Goal: Task Accomplishment & Management: Use online tool/utility

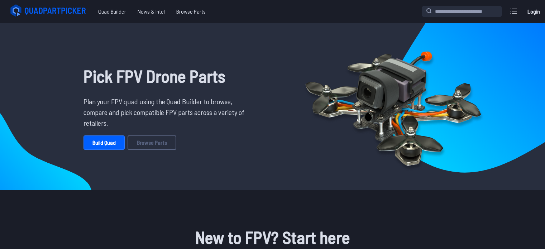
scroll to position [107, 0]
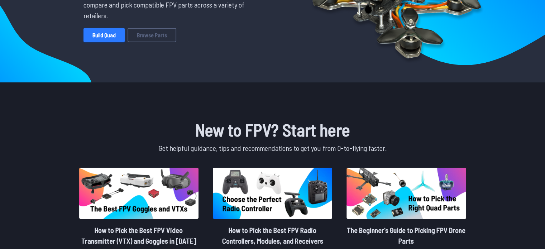
click at [99, 38] on link "Build Quad" at bounding box center [103, 35] width 41 height 14
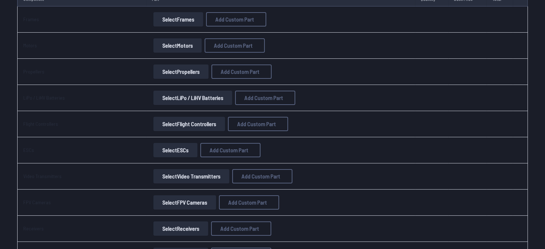
scroll to position [36, 0]
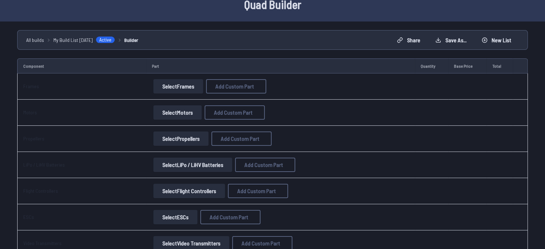
click at [166, 82] on button "Select Frames" at bounding box center [178, 86] width 50 height 14
click at [221, 87] on span "Add Custom Part" at bounding box center [234, 86] width 39 height 6
select select "**********"
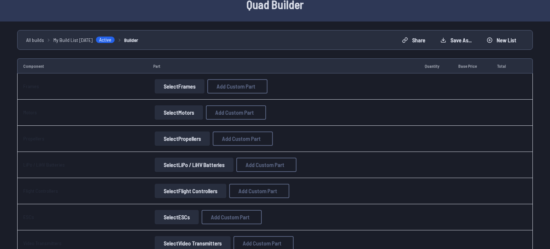
click at [339, 32] on icon at bounding box center [342, 35] width 6 height 6
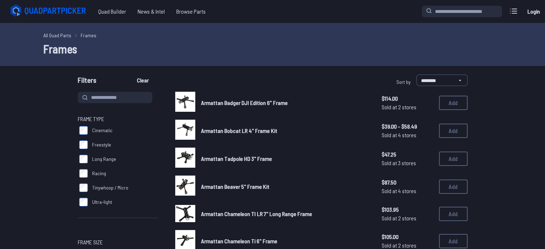
click at [185, 106] on img at bounding box center [185, 102] width 20 height 20
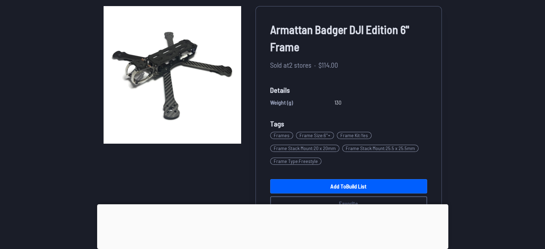
scroll to position [143, 0]
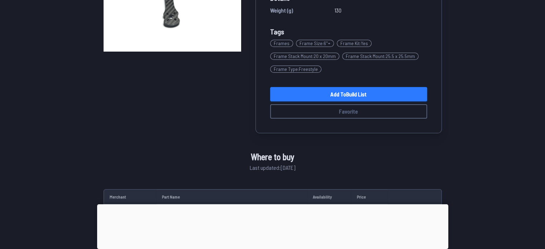
click at [297, 90] on link "Add to Build List" at bounding box center [348, 94] width 157 height 14
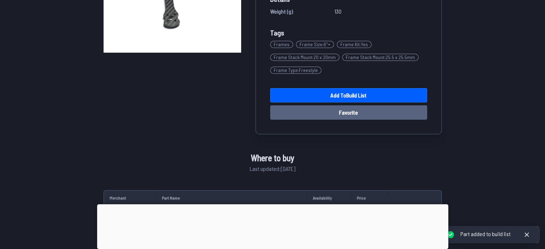
scroll to position [143, 0]
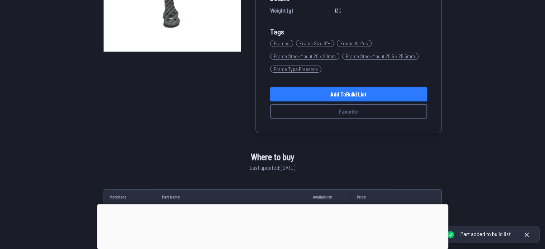
click at [321, 96] on link "Add to Build List" at bounding box center [348, 94] width 157 height 14
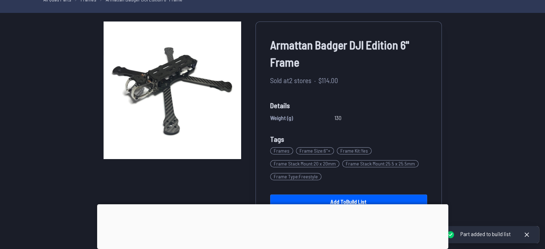
scroll to position [107, 0]
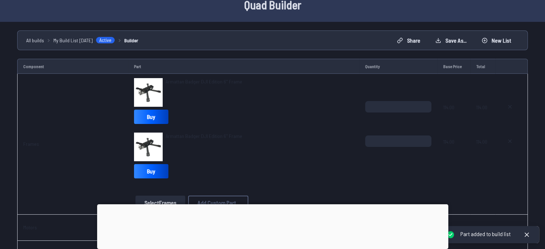
scroll to position [72, 0]
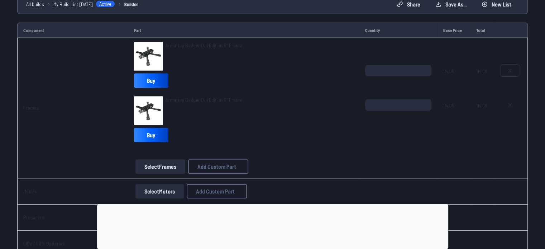
click at [504, 67] on button at bounding box center [510, 70] width 18 height 11
type textarea "**********"
